Goal: Information Seeking & Learning: Learn about a topic

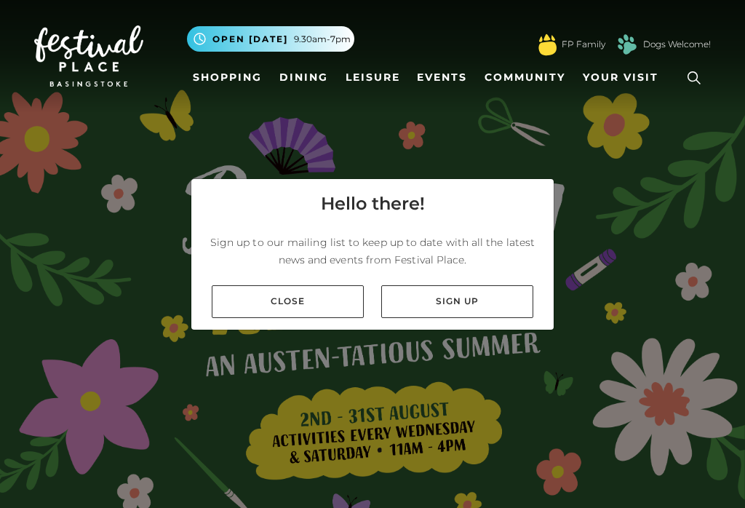
click at [325, 312] on link "Close" at bounding box center [288, 301] width 152 height 33
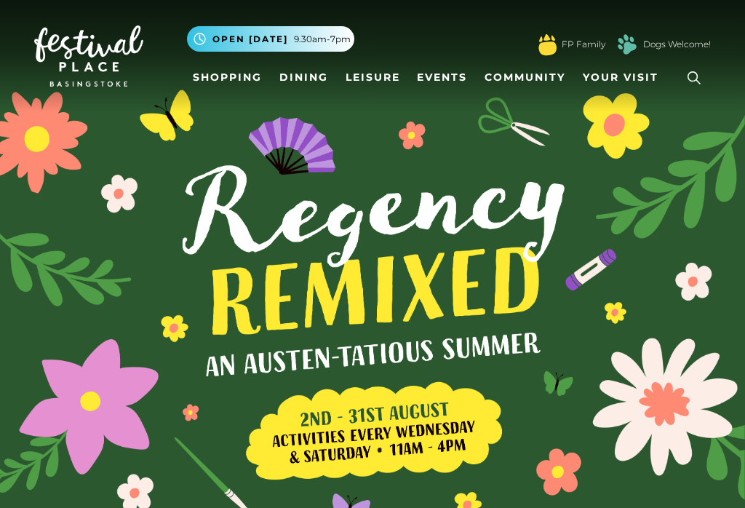
click at [243, 76] on link "Shopping" at bounding box center [227, 77] width 81 height 27
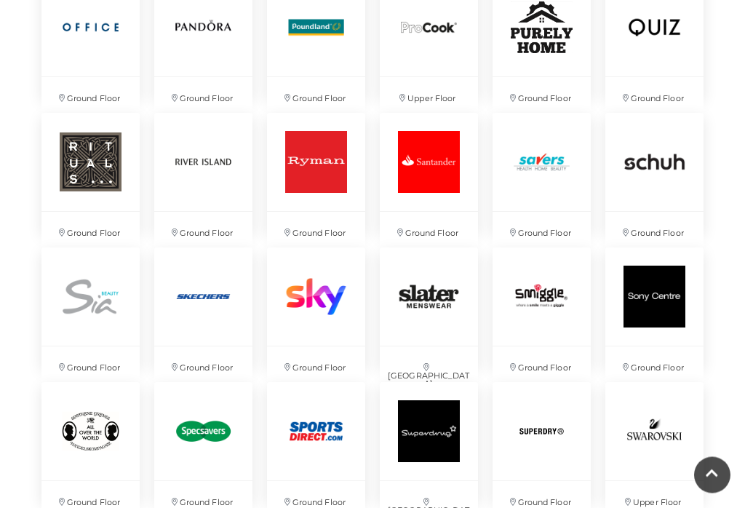
scroll to position [2635, 0]
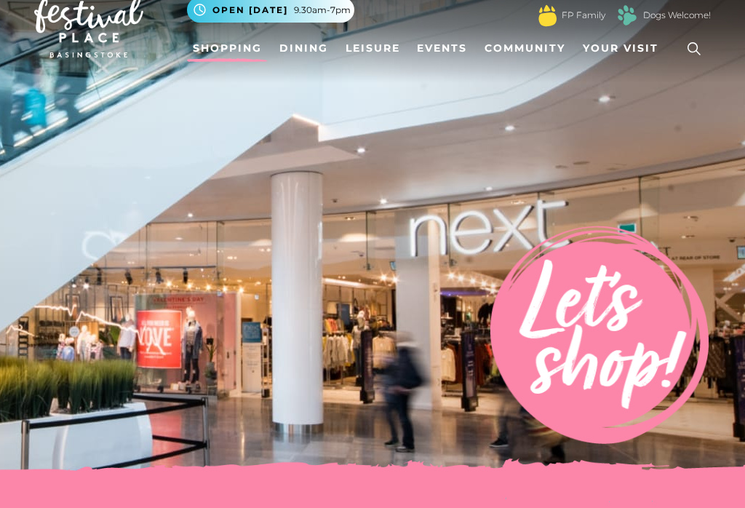
scroll to position [28, 0]
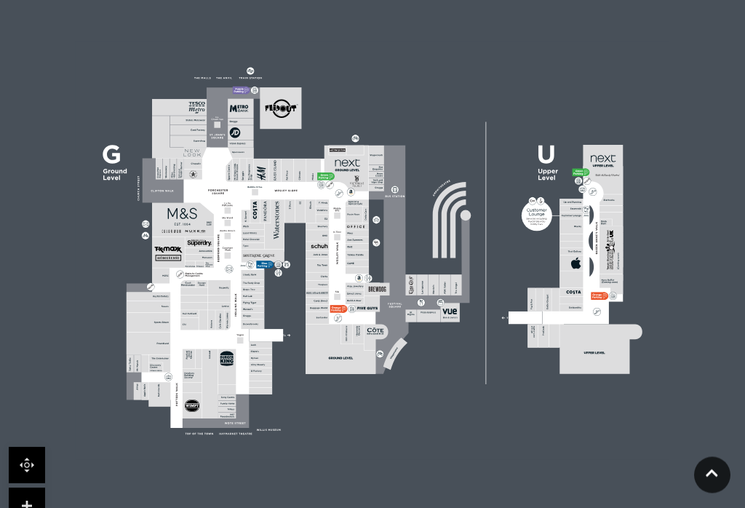
scroll to position [440, 0]
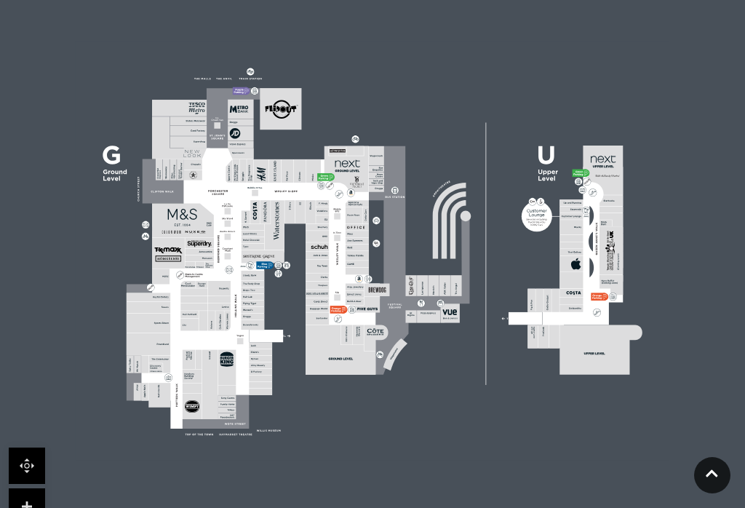
click at [709, 494] on link at bounding box center [712, 475] width 36 height 36
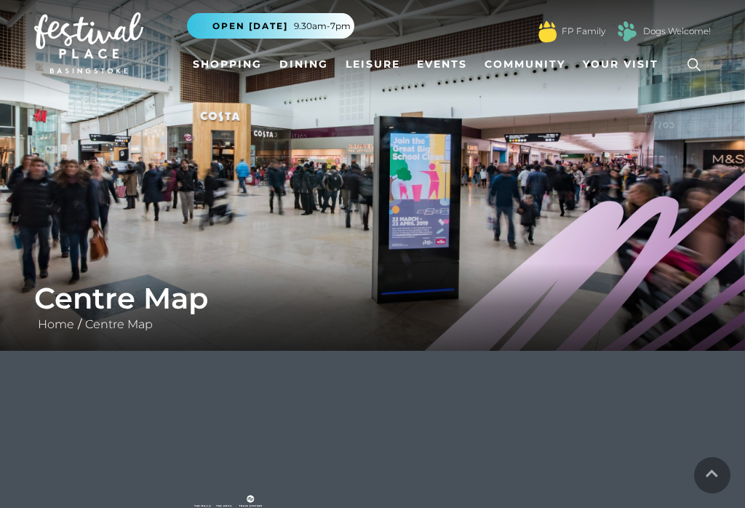
scroll to position [0, 0]
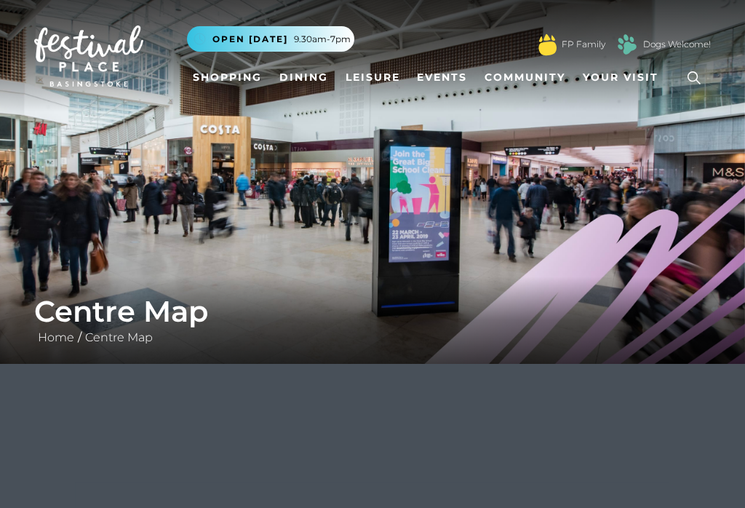
click at [220, 85] on link "Shopping" at bounding box center [227, 77] width 81 height 27
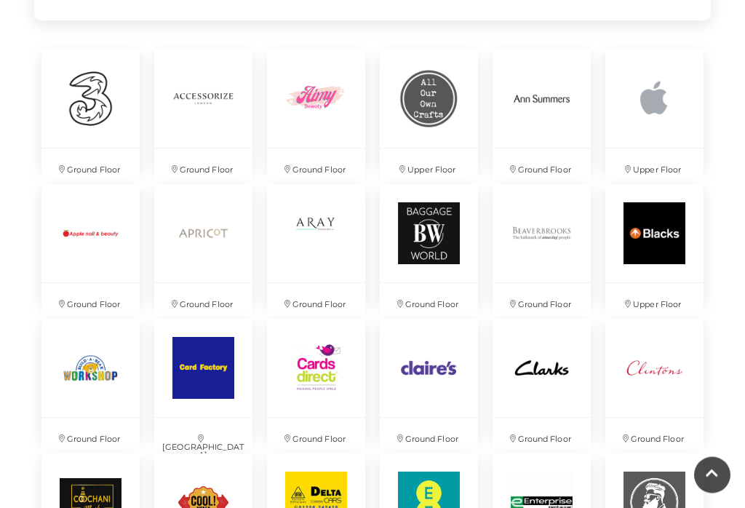
scroll to position [1083, 0]
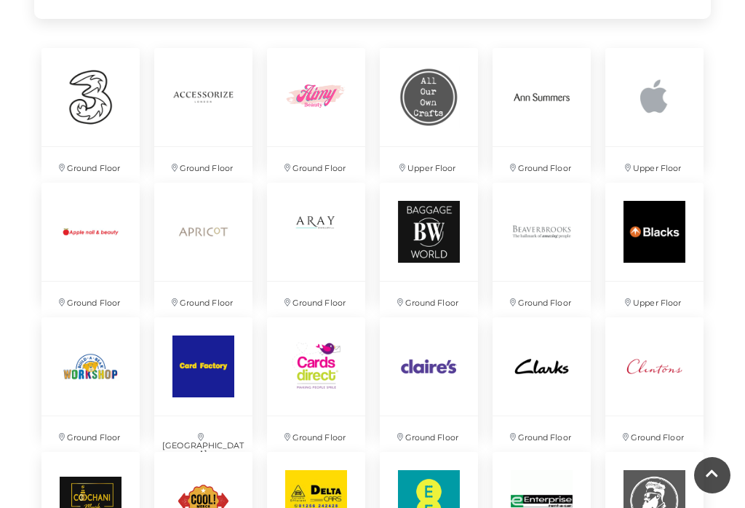
click at [667, 243] on img at bounding box center [655, 232] width 98 height 98
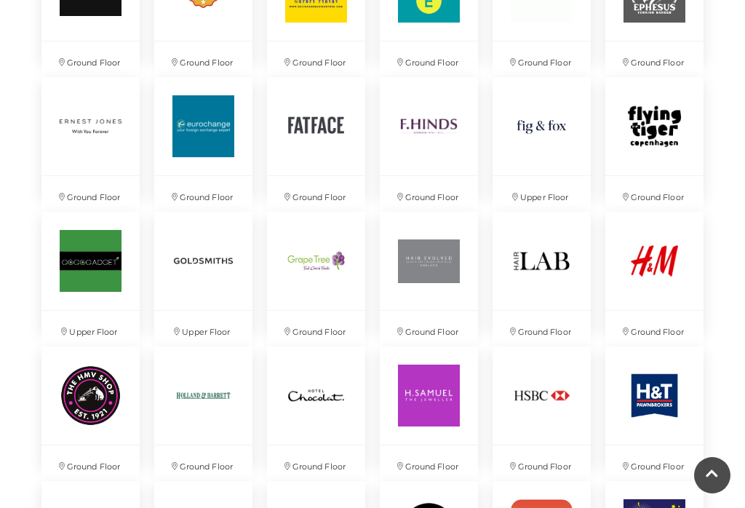
scroll to position [1577, 0]
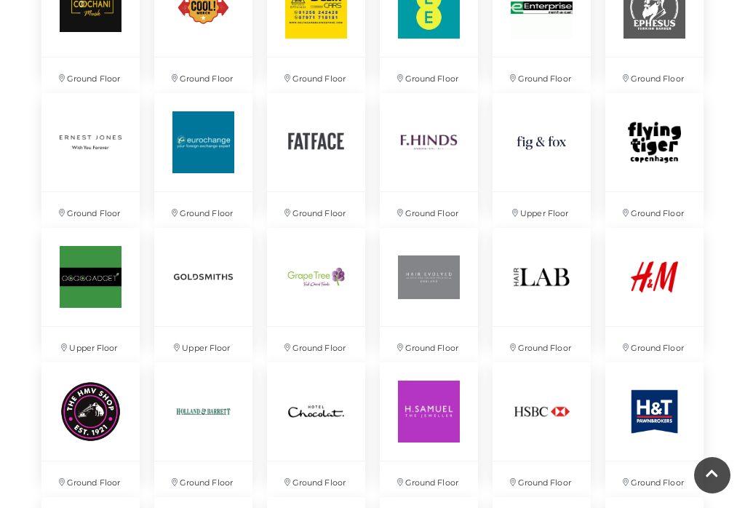
click at [553, 142] on img at bounding box center [542, 142] width 98 height 98
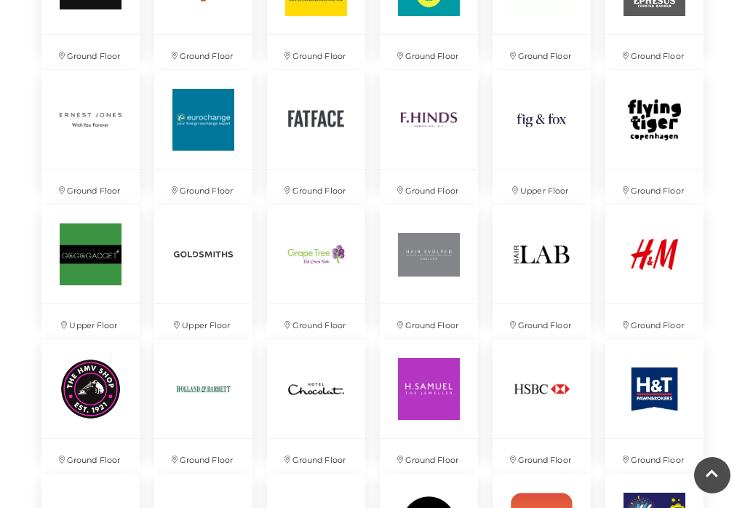
click at [330, 124] on img at bounding box center [316, 120] width 98 height 98
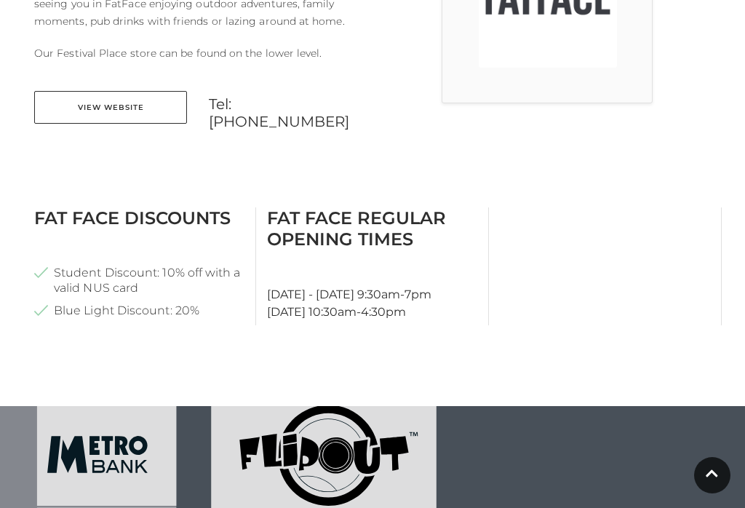
scroll to position [529, 0]
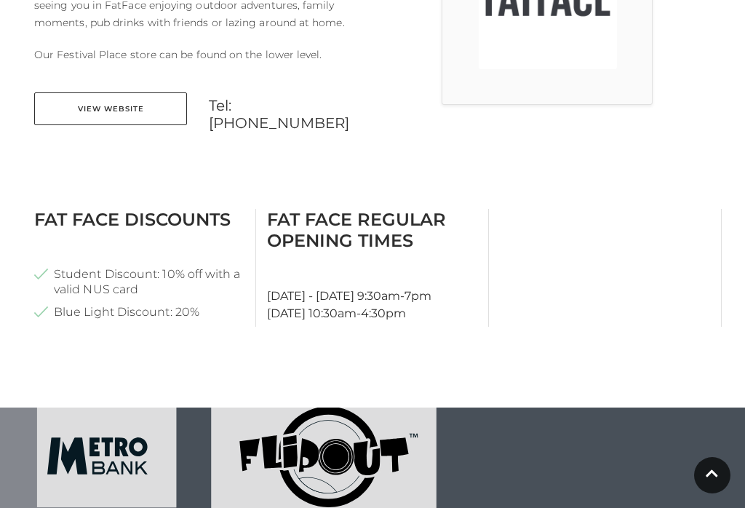
click at [47, 312] on li "Blue Light Discount: 20%" at bounding box center [139, 311] width 210 height 15
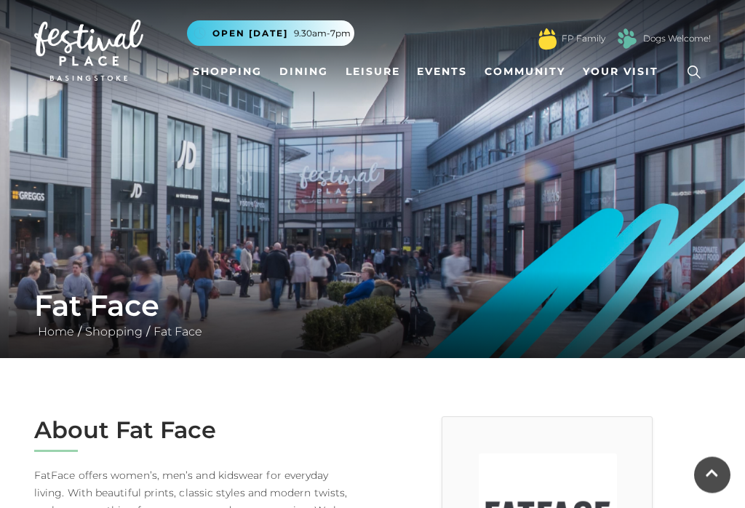
scroll to position [0, 0]
